Goal: Information Seeking & Learning: Learn about a topic

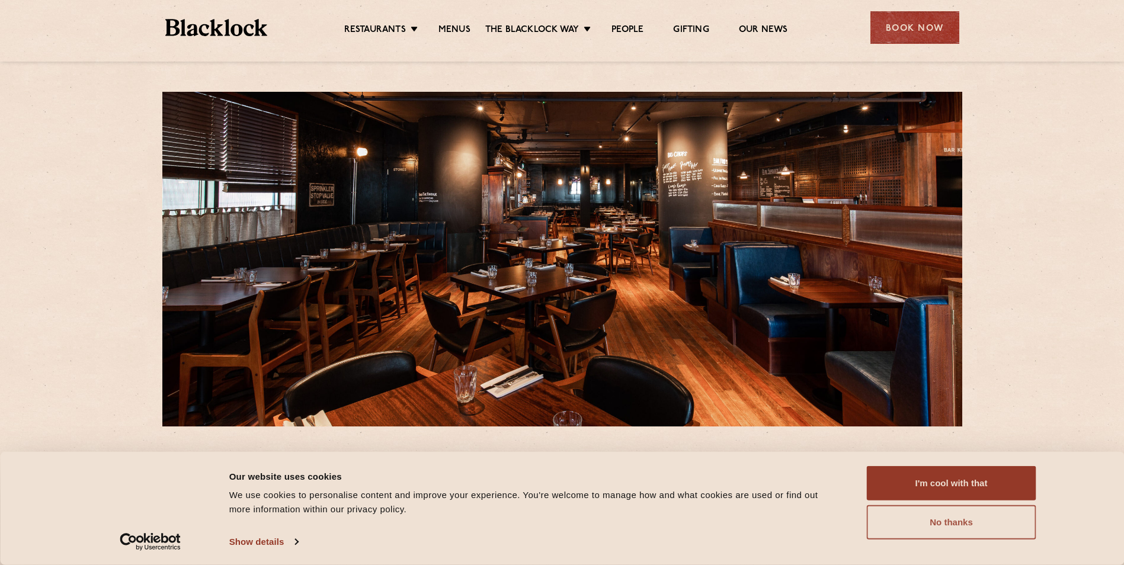
click at [978, 527] on button "No thanks" at bounding box center [951, 522] width 169 height 34
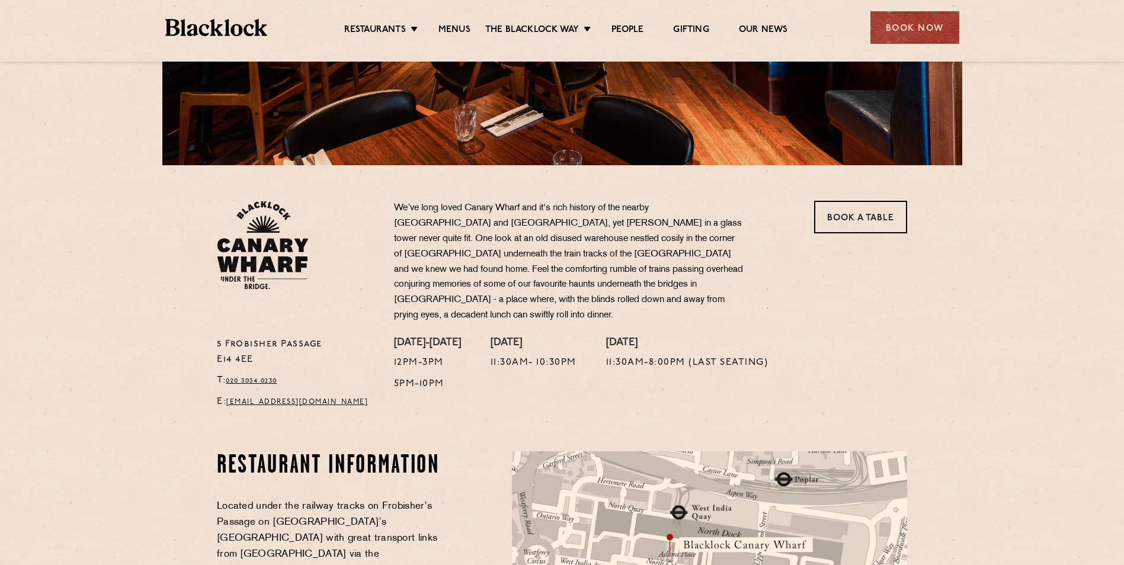
scroll to position [237, 0]
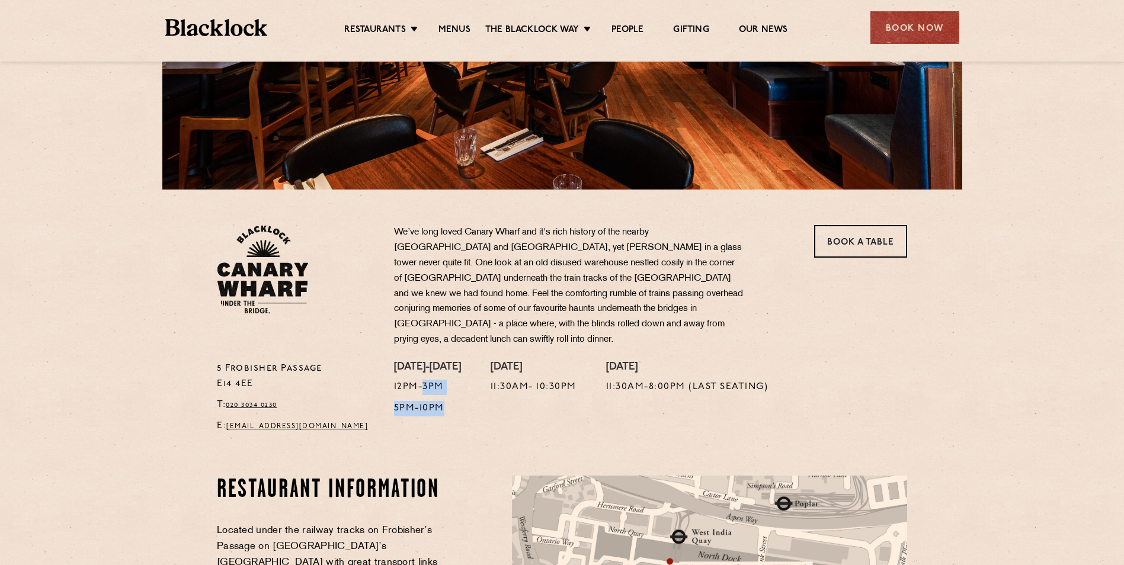
drag, startPoint x: 454, startPoint y: 382, endPoint x: 421, endPoint y: 369, distance: 36.0
click at [421, 369] on div "[DATE]-[DATE] 12pm-3pm 5pm-10pm" at bounding box center [427, 400] width 67 height 79
drag, startPoint x: 421, startPoint y: 369, endPoint x: 448, endPoint y: 396, distance: 38.5
click at [448, 401] on p "5pm-10pm" at bounding box center [427, 408] width 67 height 15
drag, startPoint x: 448, startPoint y: 396, endPoint x: 398, endPoint y: 396, distance: 50.4
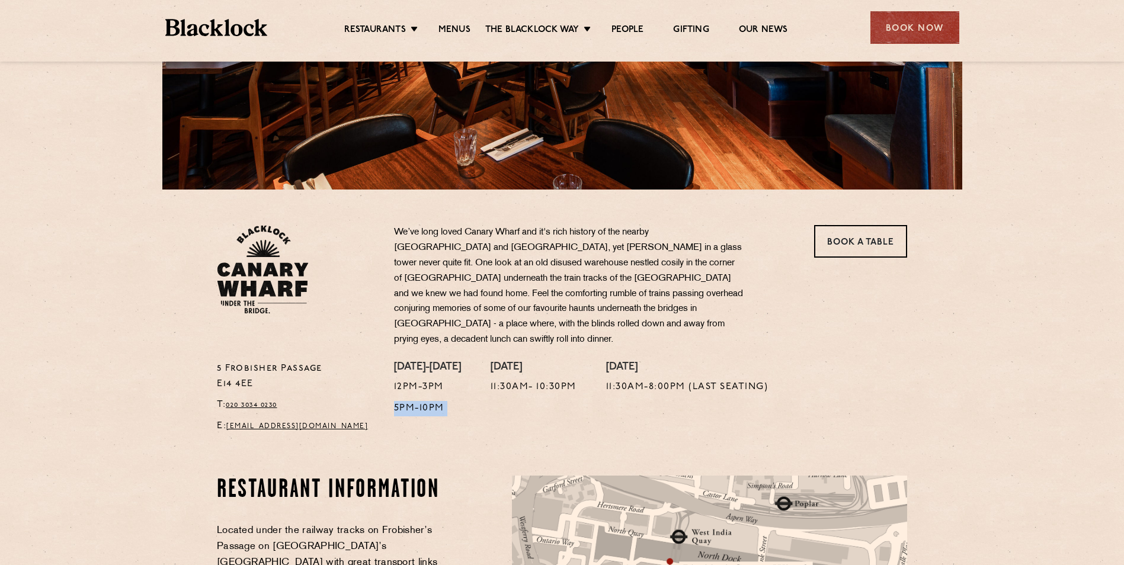
click at [398, 401] on p "5pm-10pm" at bounding box center [427, 408] width 67 height 15
drag, startPoint x: 398, startPoint y: 396, endPoint x: 462, endPoint y: 410, distance: 66.0
click at [461, 410] on div "[DATE]-[DATE] 12pm-3pm 5pm-10pm" at bounding box center [427, 400] width 67 height 79
drag, startPoint x: 466, startPoint y: 399, endPoint x: 378, endPoint y: 387, distance: 88.5
click at [378, 387] on div "[STREET_ADDRESS] T: 020 3034 0230 E: [EMAIL_ADDRESS][DOMAIN_NAME] We’ve long lo…" at bounding box center [562, 332] width 708 height 215
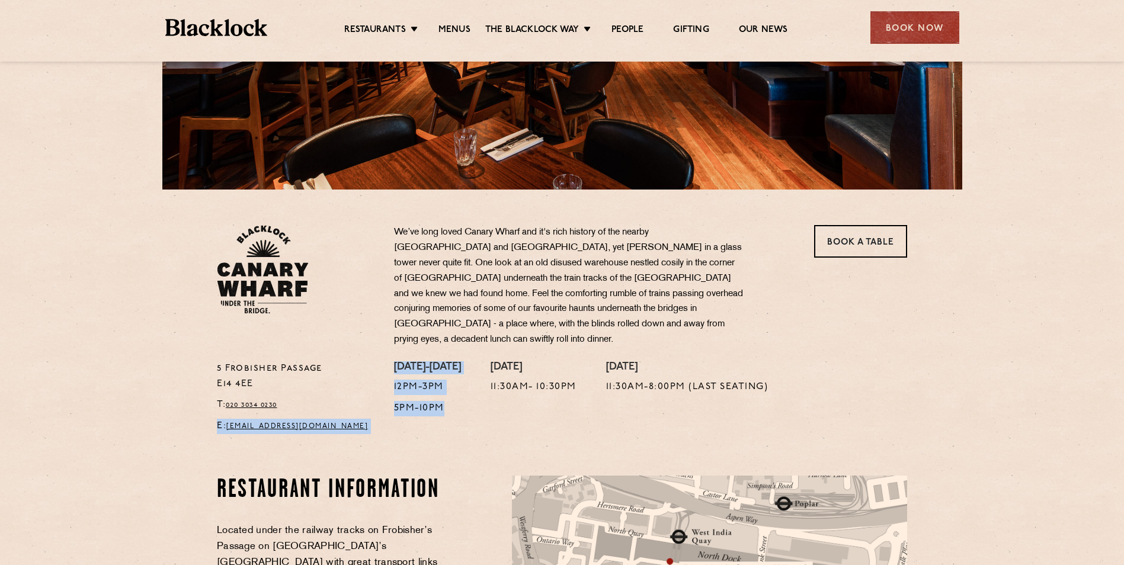
drag, startPoint x: 378, startPoint y: 387, endPoint x: 454, endPoint y: 414, distance: 81.1
click at [454, 414] on div "[DATE]-[DATE] 12pm-3pm 5pm-10pm" at bounding box center [427, 400] width 67 height 79
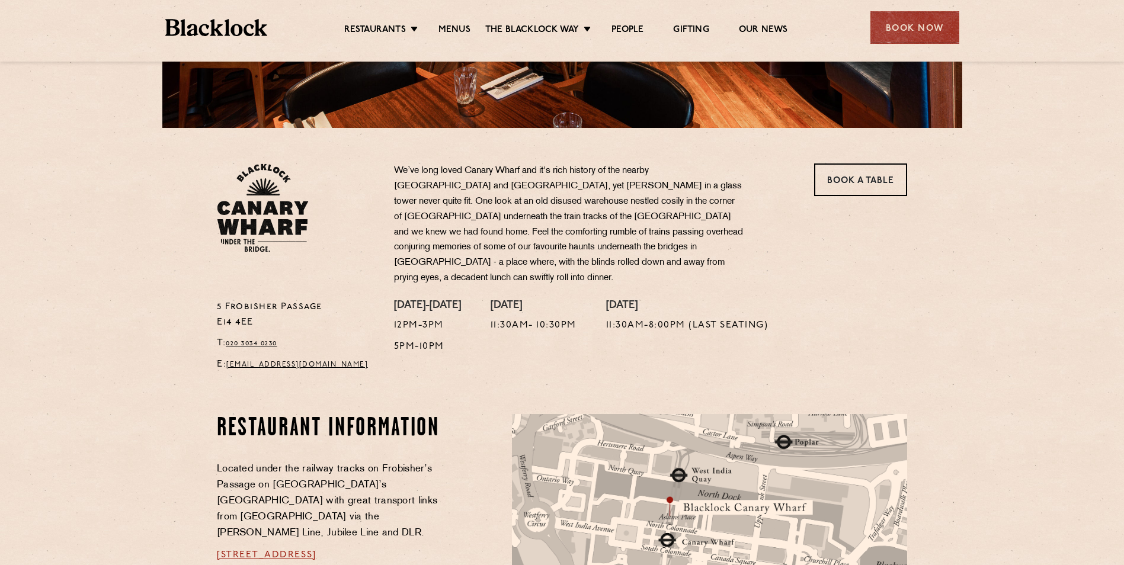
scroll to position [0, 0]
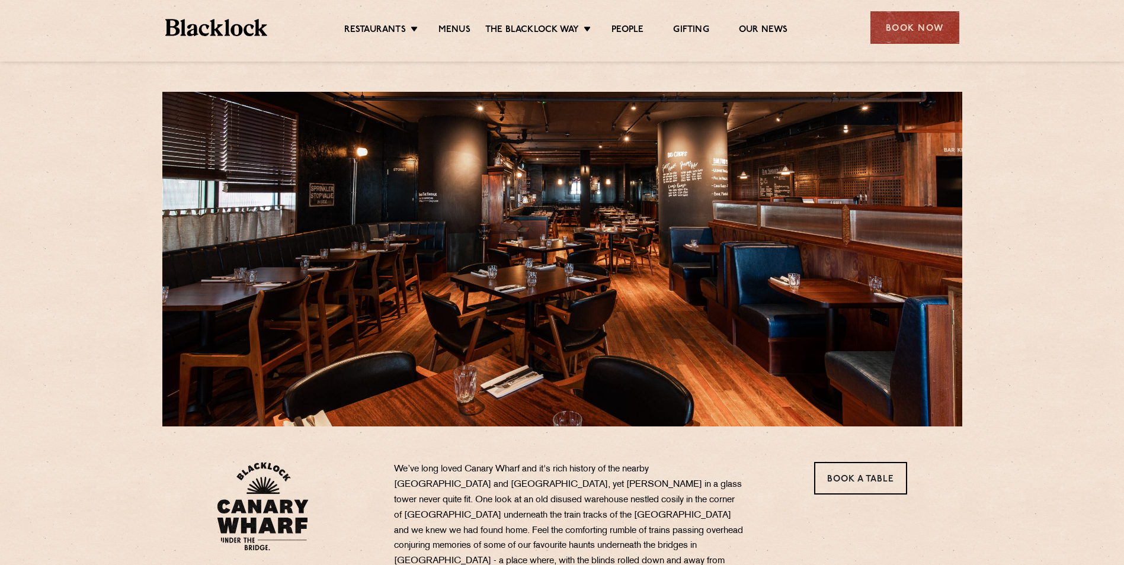
click at [470, 30] on li "Menus" at bounding box center [455, 30] width 62 height 13
click at [456, 27] on link "Menus" at bounding box center [454, 30] width 32 height 13
